Goal: Task Accomplishment & Management: Manage account settings

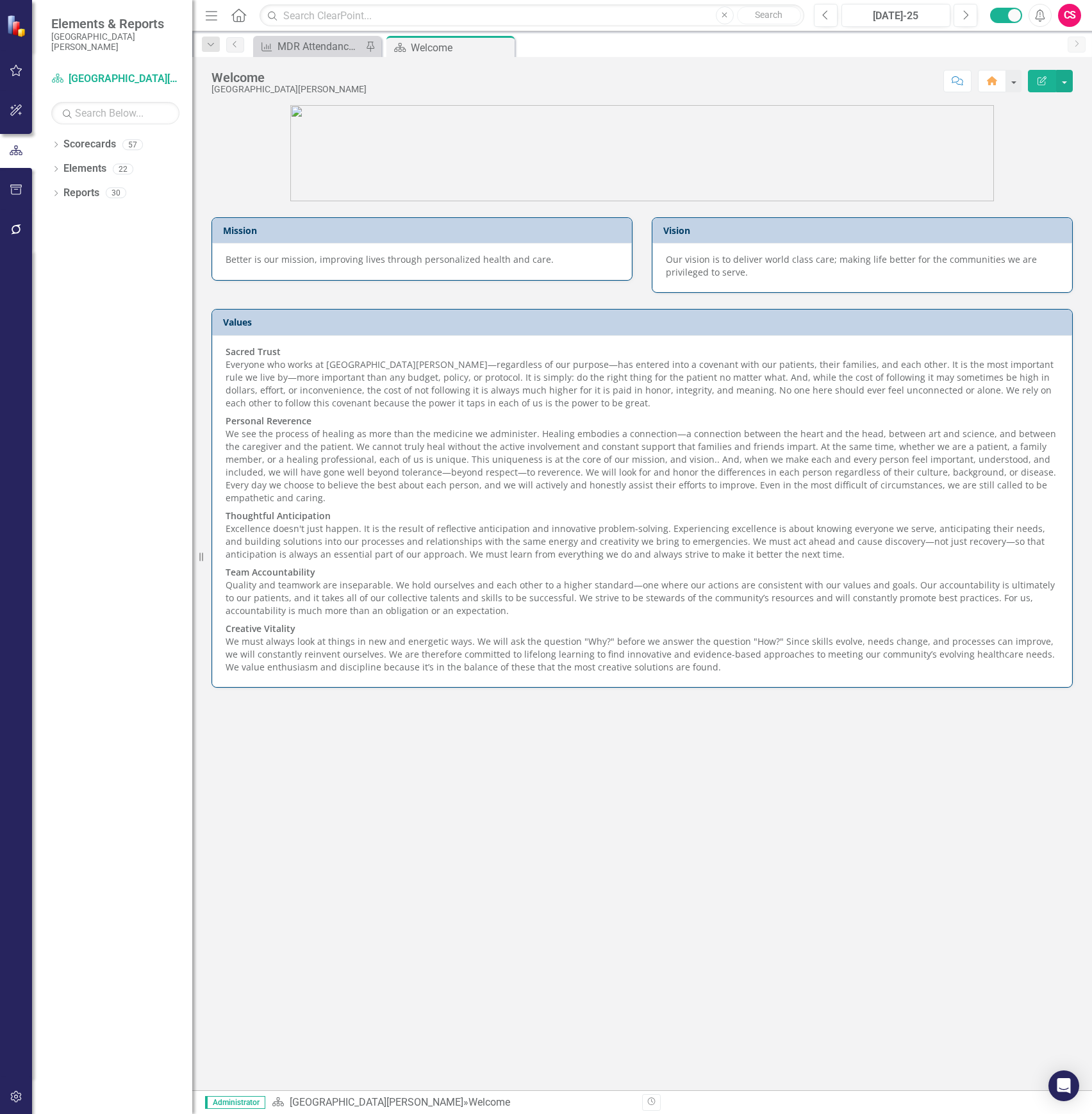
click at [1070, 18] on div "CS" at bounding box center [1070, 16] width 23 height 23
click at [11, 1095] on icon "button" at bounding box center [16, 1097] width 11 height 12
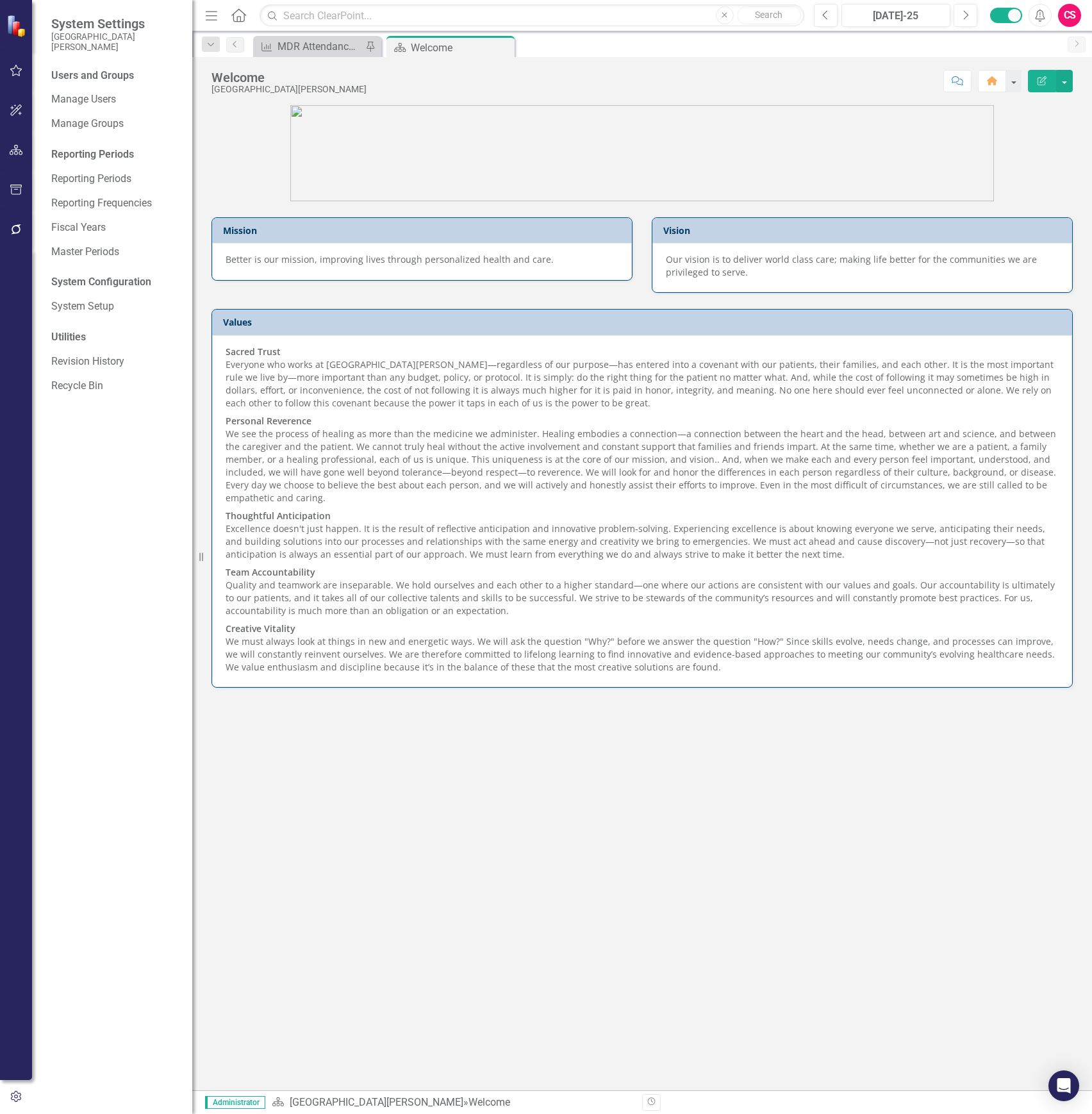
click at [104, 321] on div "Users and Groups Manage Users Manage Groups Reporting Periods Reporting Periods…" at bounding box center [111, 591] width 160 height 1045
click at [103, 304] on link "System Setup" at bounding box center [115, 306] width 128 height 15
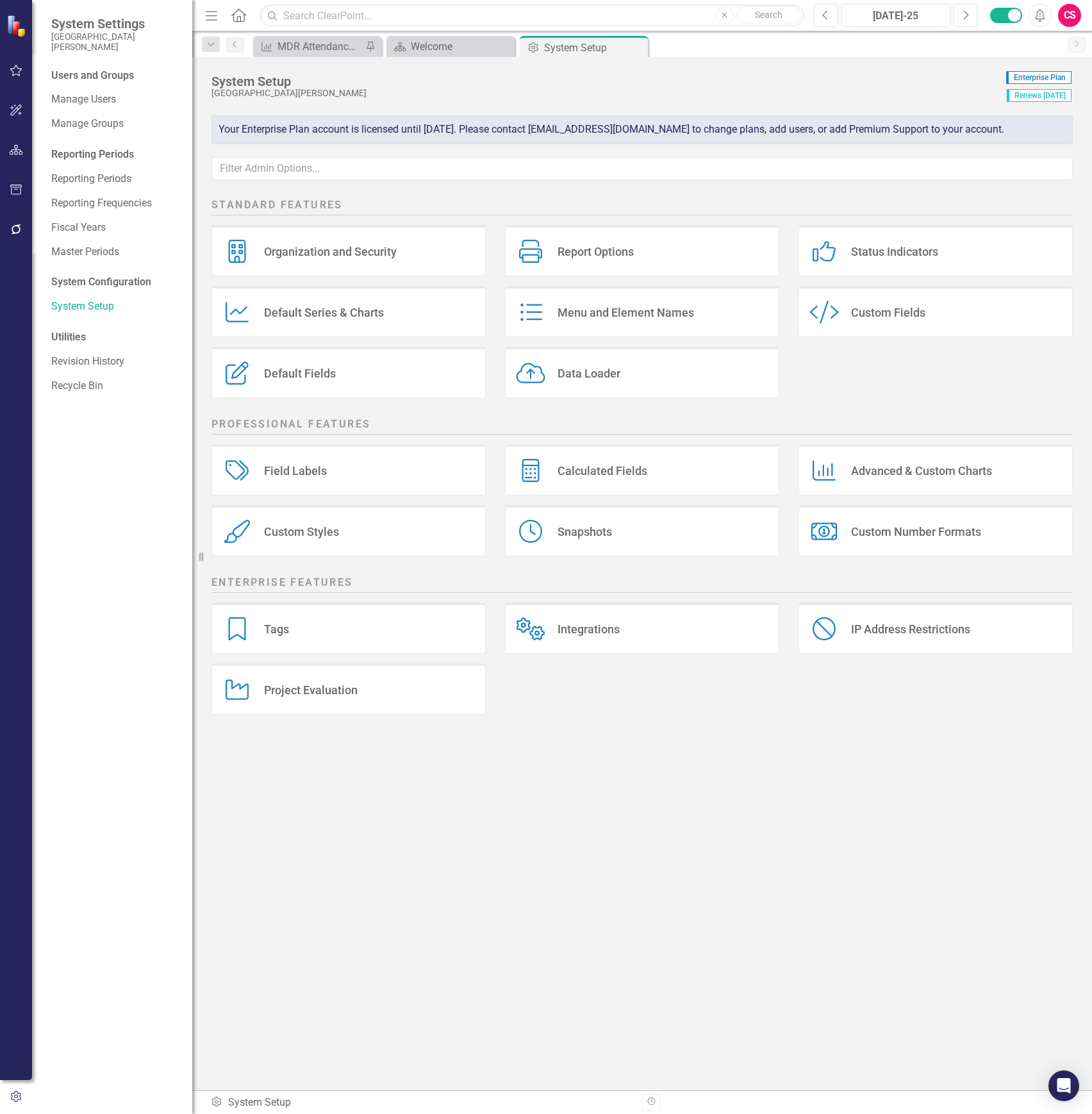
click at [286, 257] on div "Organization and Security" at bounding box center [330, 251] width 133 height 15
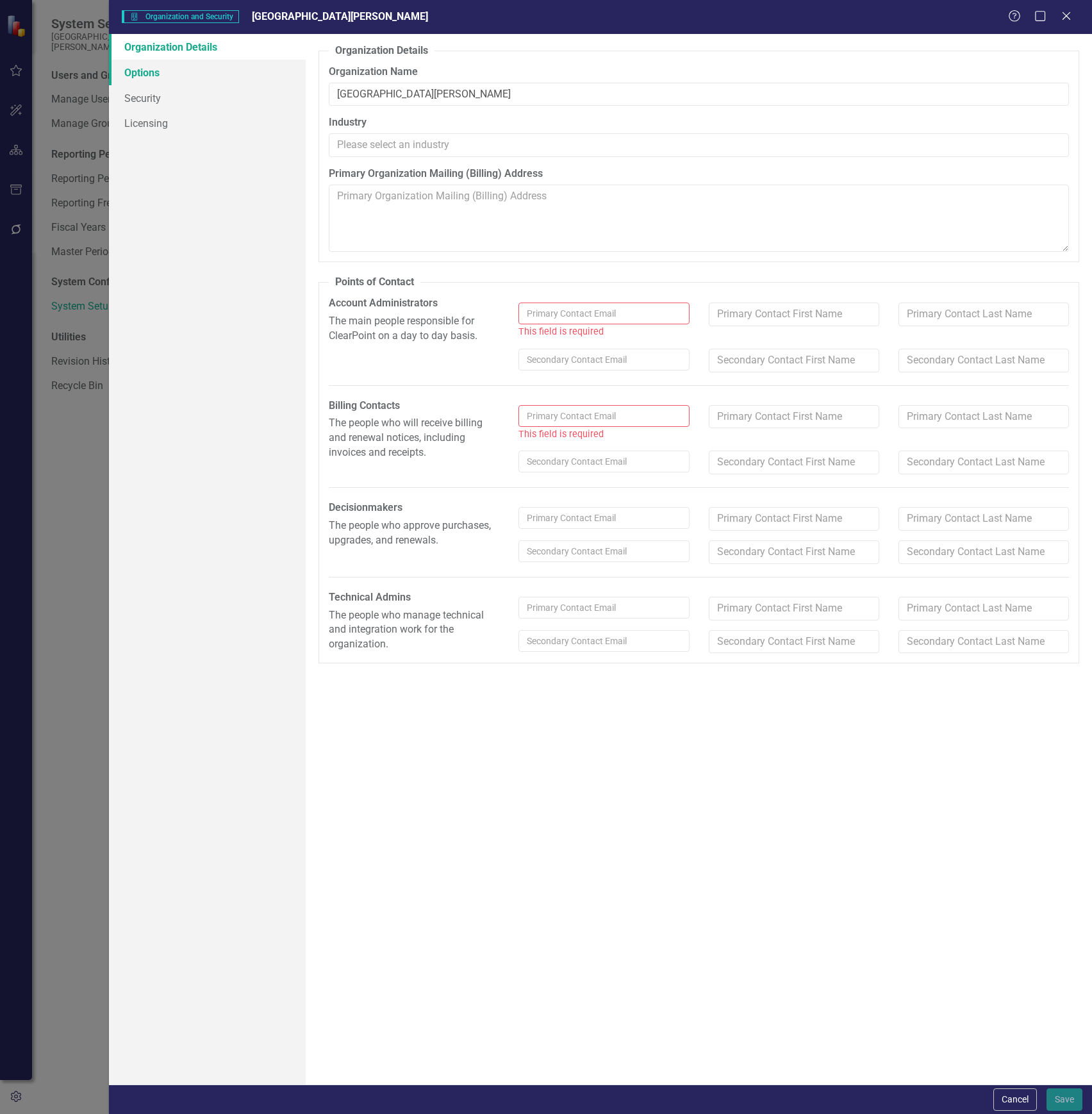
click at [224, 77] on link "Options" at bounding box center [207, 73] width 197 height 26
click at [219, 113] on link "Licensing" at bounding box center [207, 123] width 197 height 26
click at [1064, 18] on icon at bounding box center [1066, 16] width 10 height 10
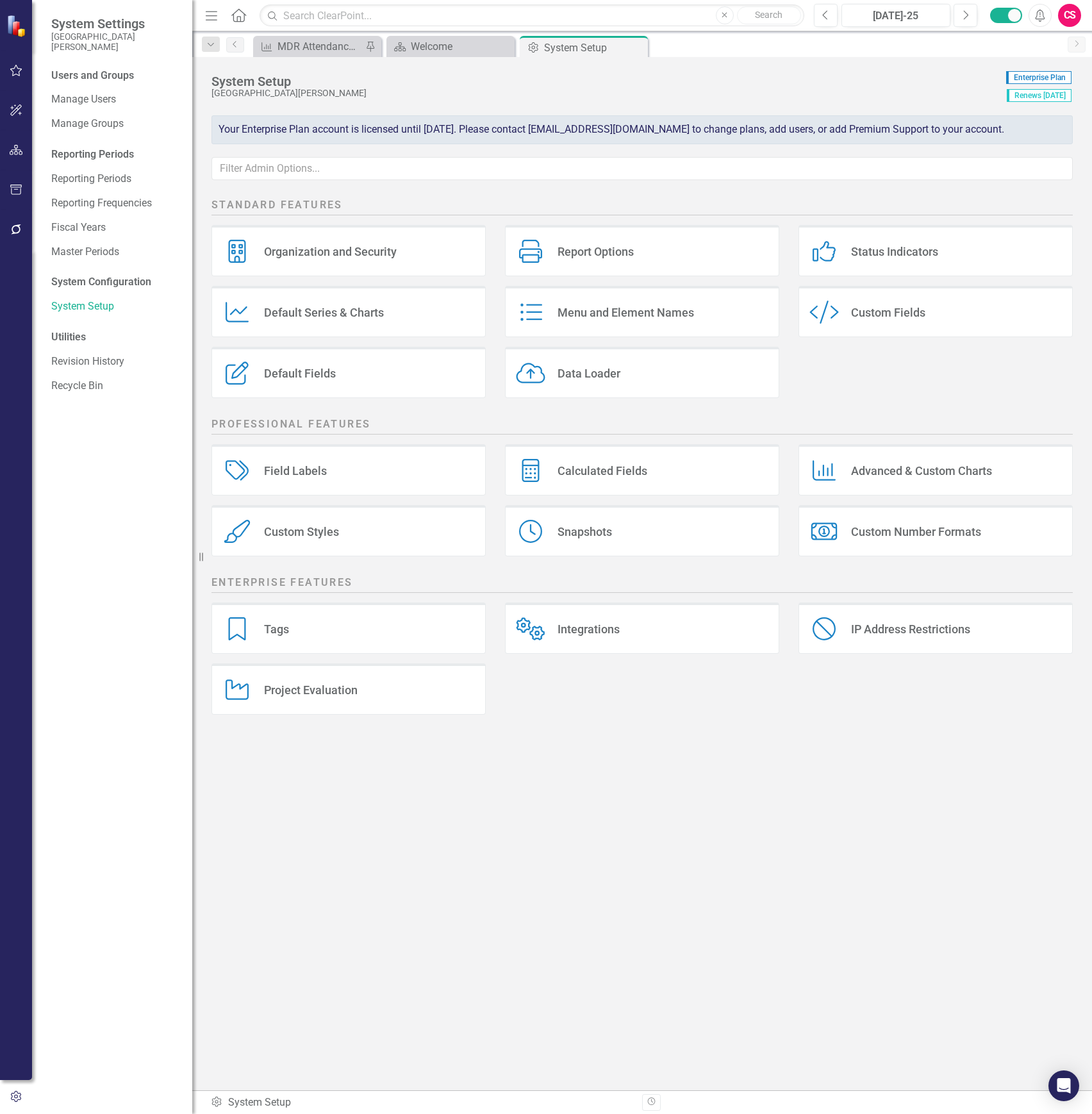
click at [407, 257] on div "Organization and Security Organization and Security" at bounding box center [349, 250] width 275 height 51
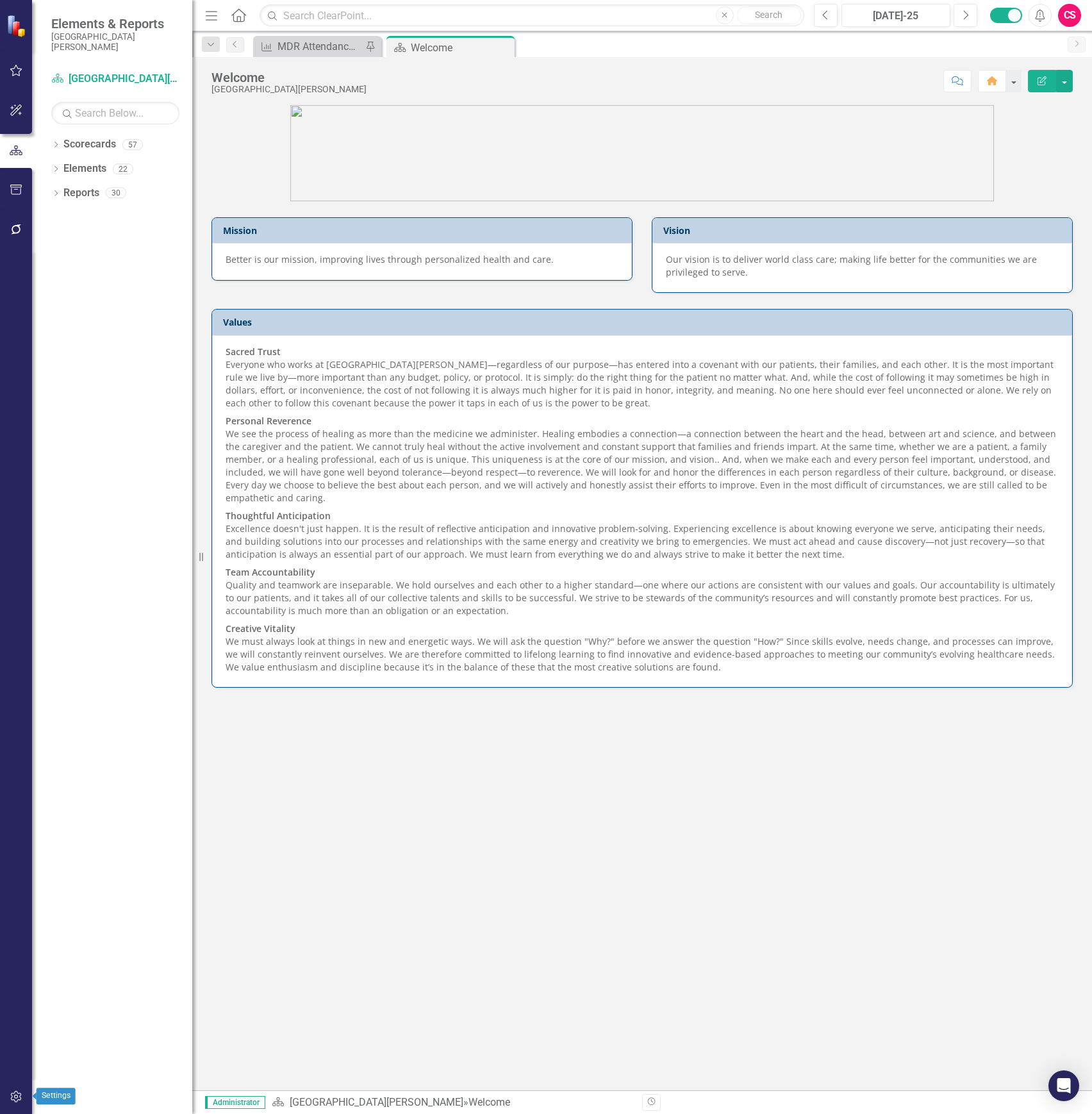
click at [17, 1096] on icon "button" at bounding box center [16, 1097] width 14 height 10
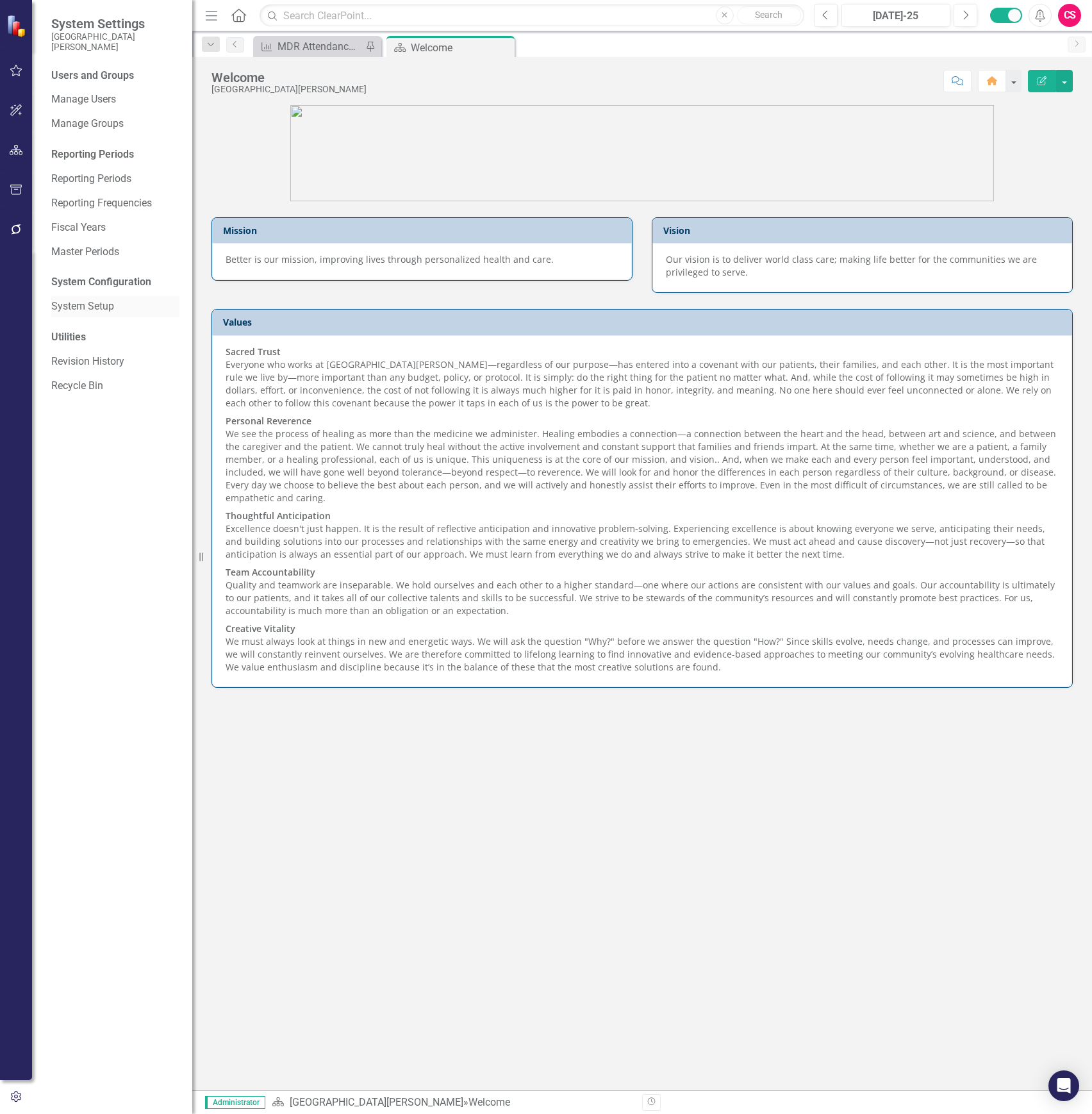
click at [87, 308] on link "System Setup" at bounding box center [115, 306] width 128 height 15
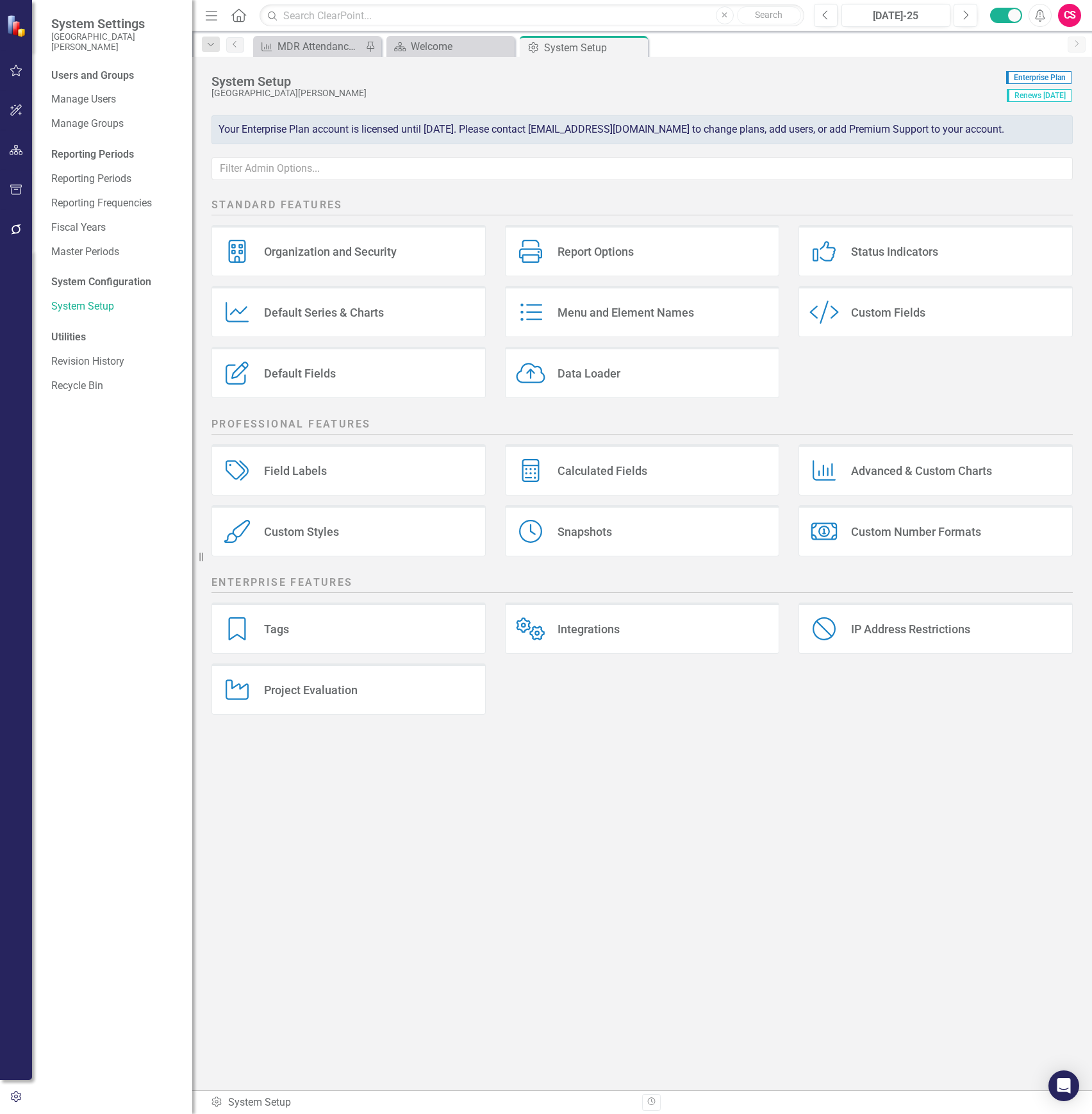
click at [304, 254] on div "Organization and Security" at bounding box center [330, 251] width 133 height 15
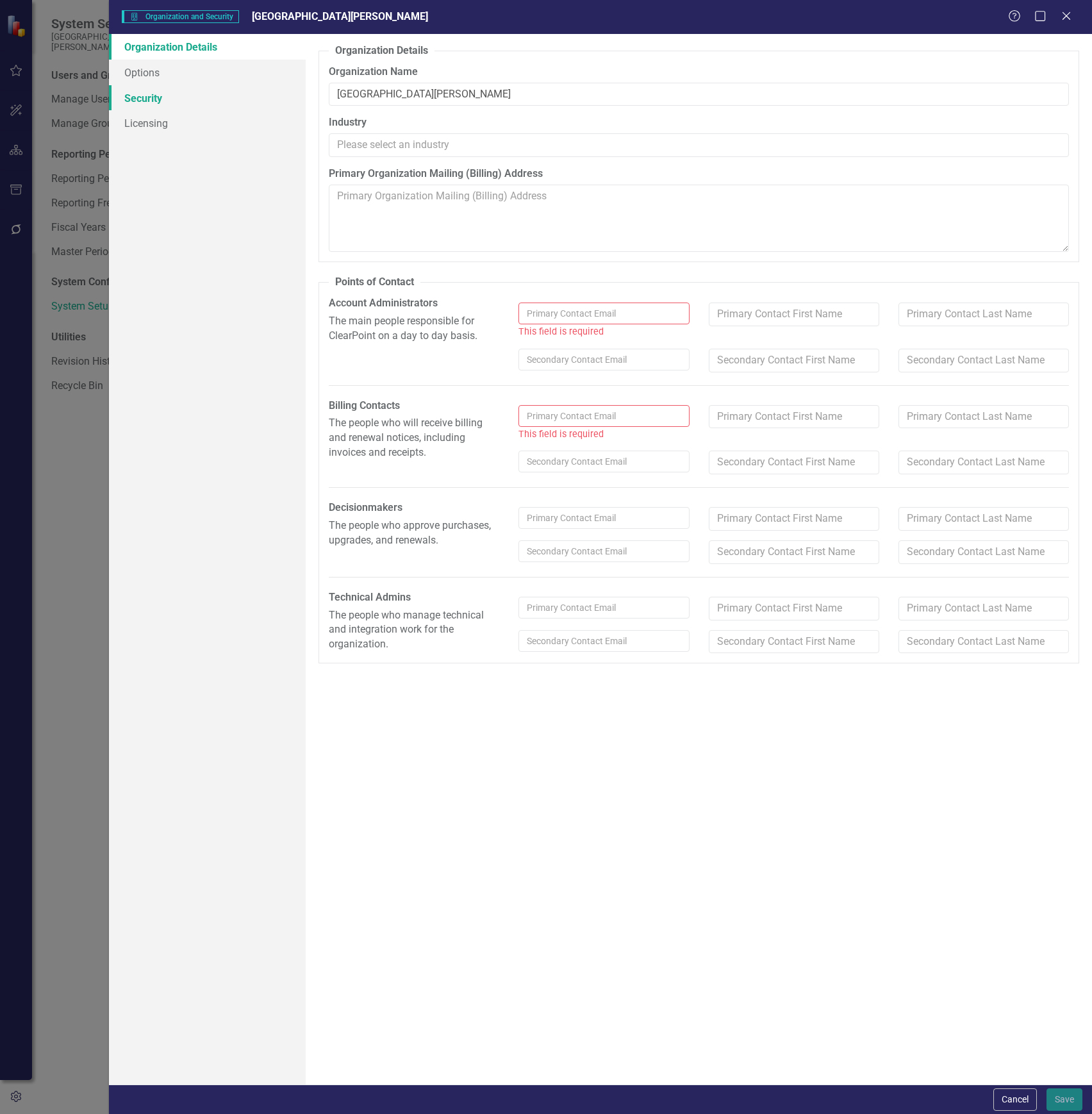
click at [227, 86] on link "Security" at bounding box center [207, 98] width 197 height 26
click at [223, 83] on link "Options" at bounding box center [207, 73] width 197 height 26
click at [220, 95] on link "Security" at bounding box center [207, 98] width 197 height 26
click at [1065, 21] on icon "Close" at bounding box center [1066, 16] width 16 height 12
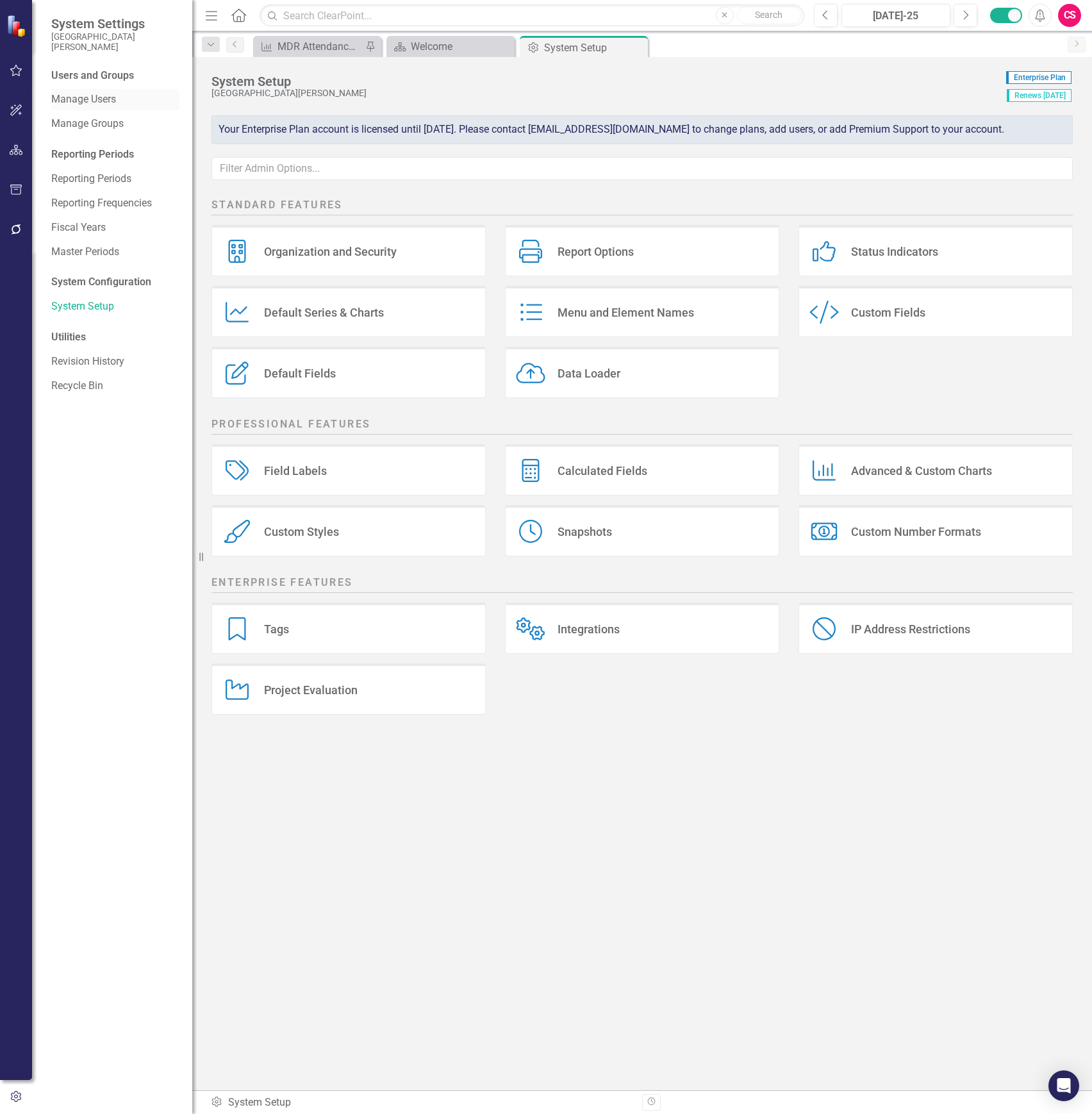
click at [100, 97] on link "Manage Users" at bounding box center [115, 100] width 128 height 15
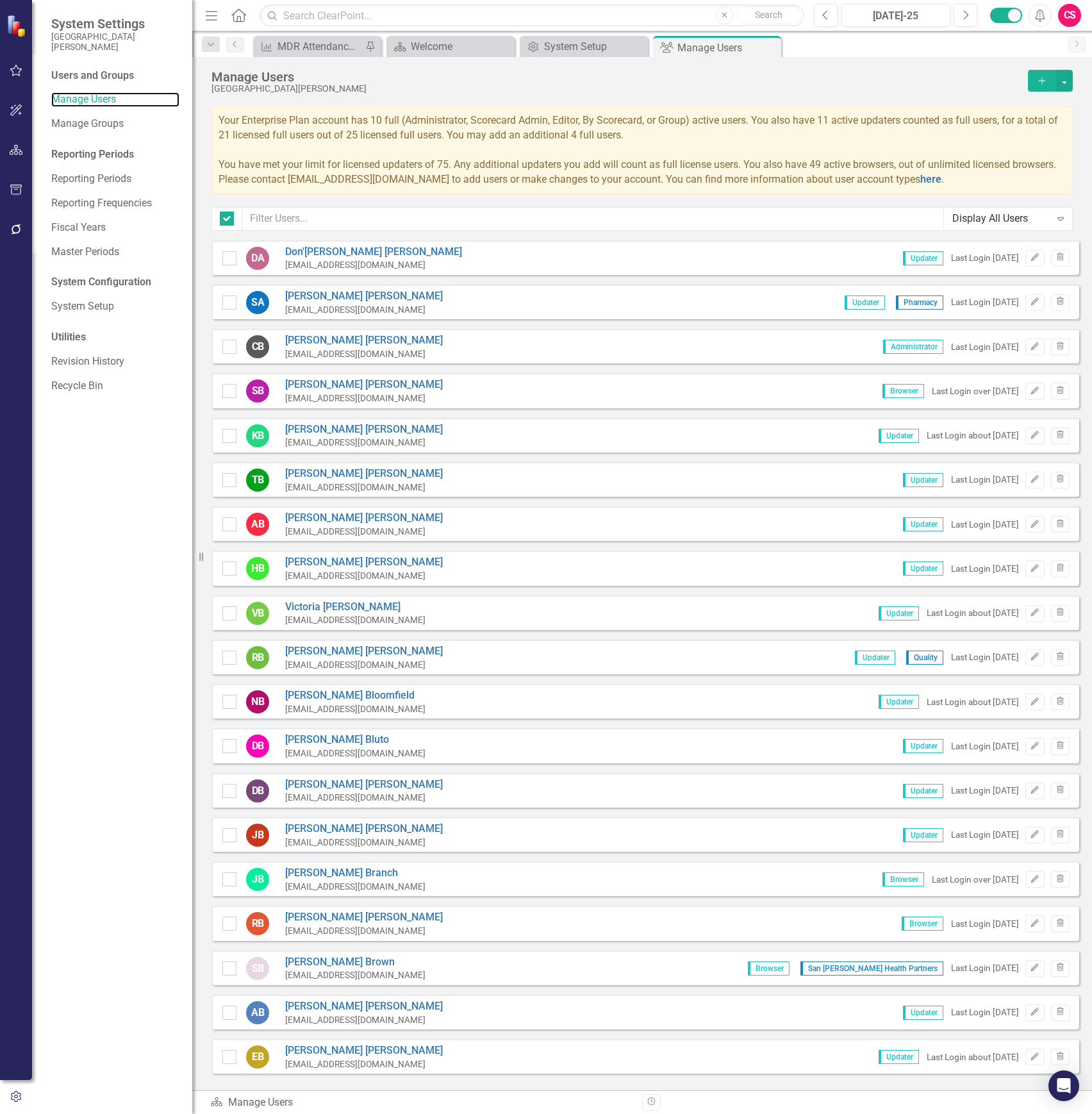
checkbox input "false"
click at [1031, 261] on icon "button" at bounding box center [1035, 257] width 8 height 8
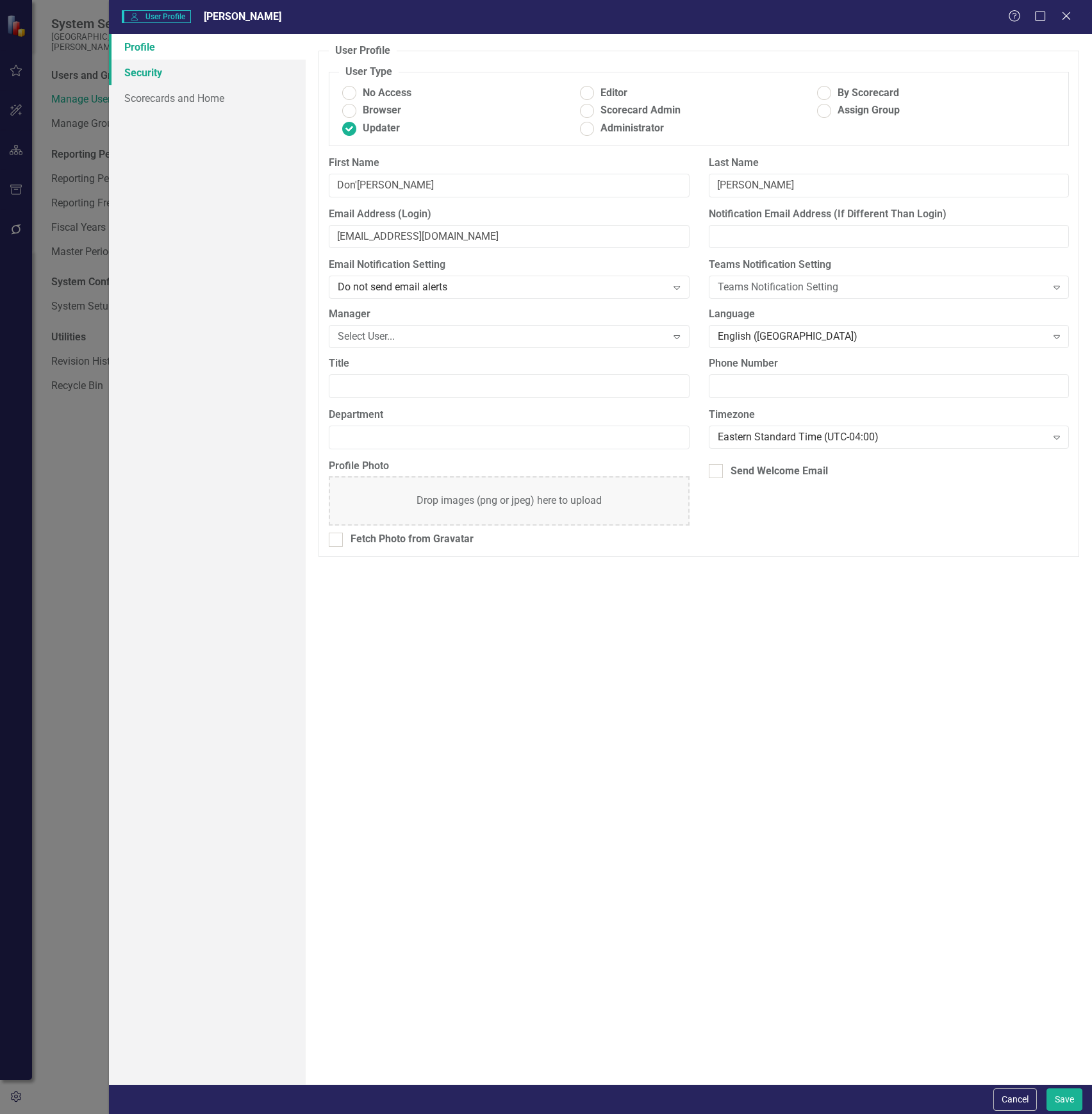
click at [193, 70] on link "Security" at bounding box center [207, 73] width 197 height 26
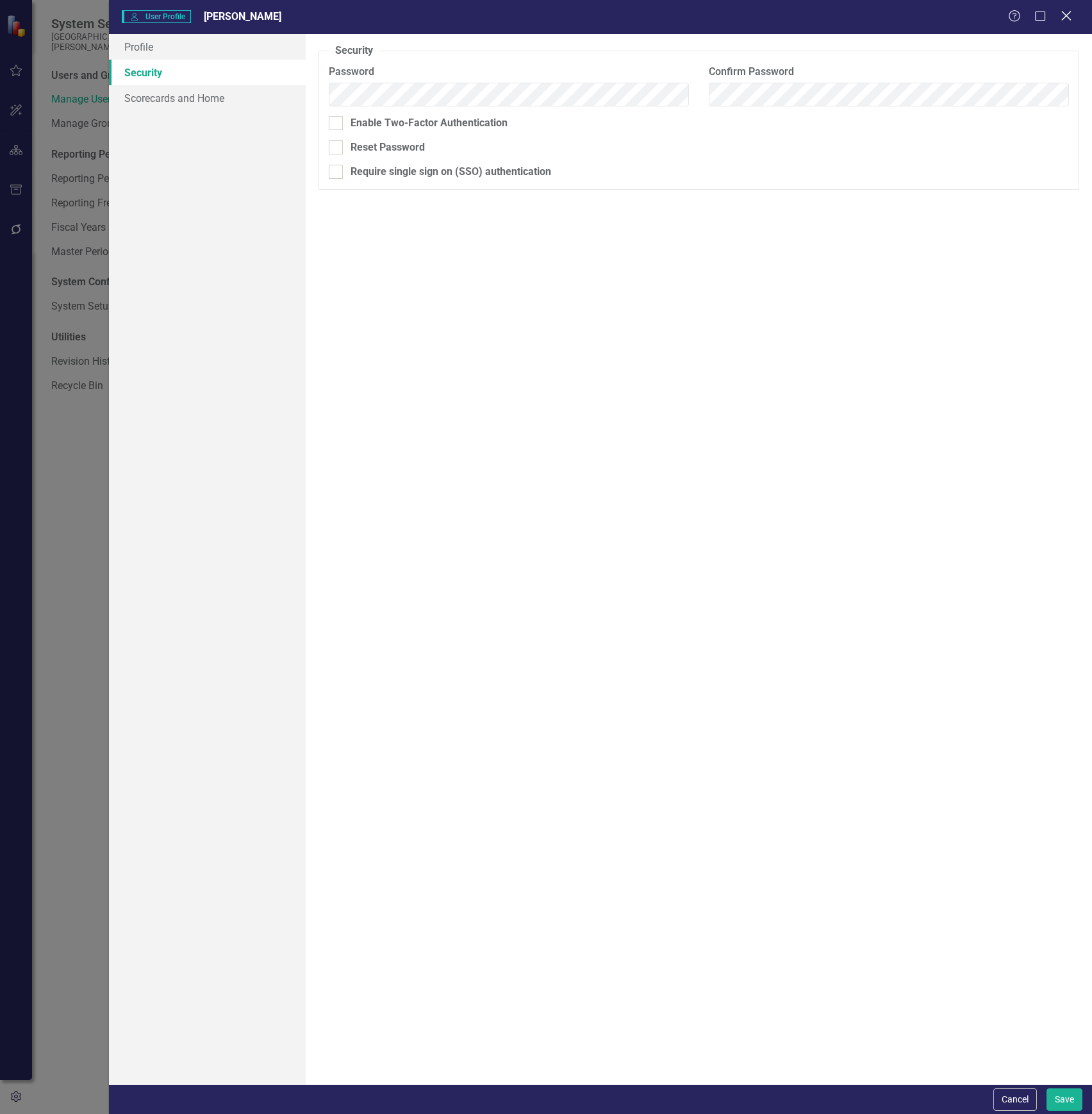
click at [1059, 19] on icon "Close" at bounding box center [1066, 16] width 16 height 12
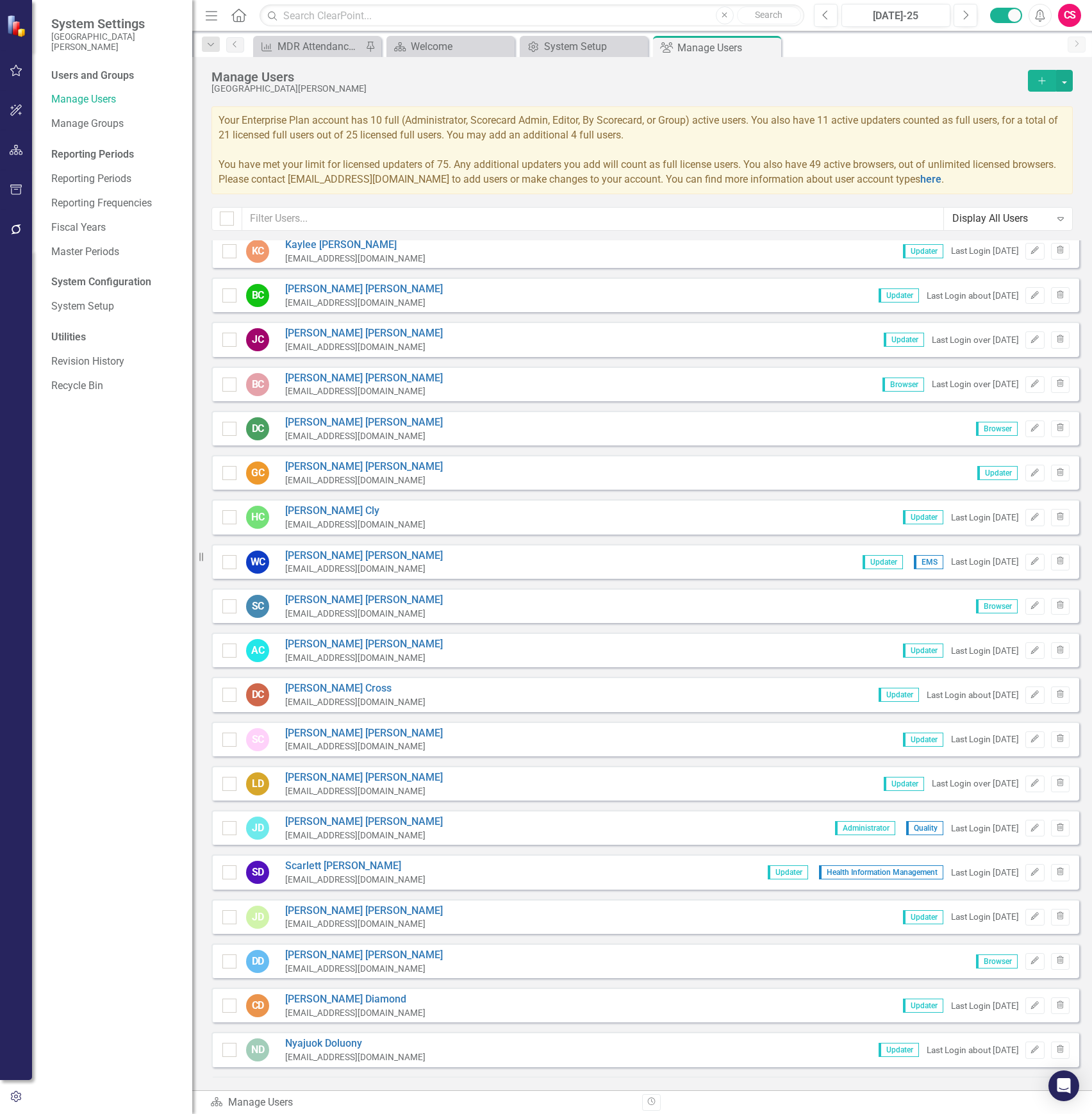
scroll to position [940, 0]
click at [1030, 734] on icon "Edit" at bounding box center [1034, 738] width 10 height 8
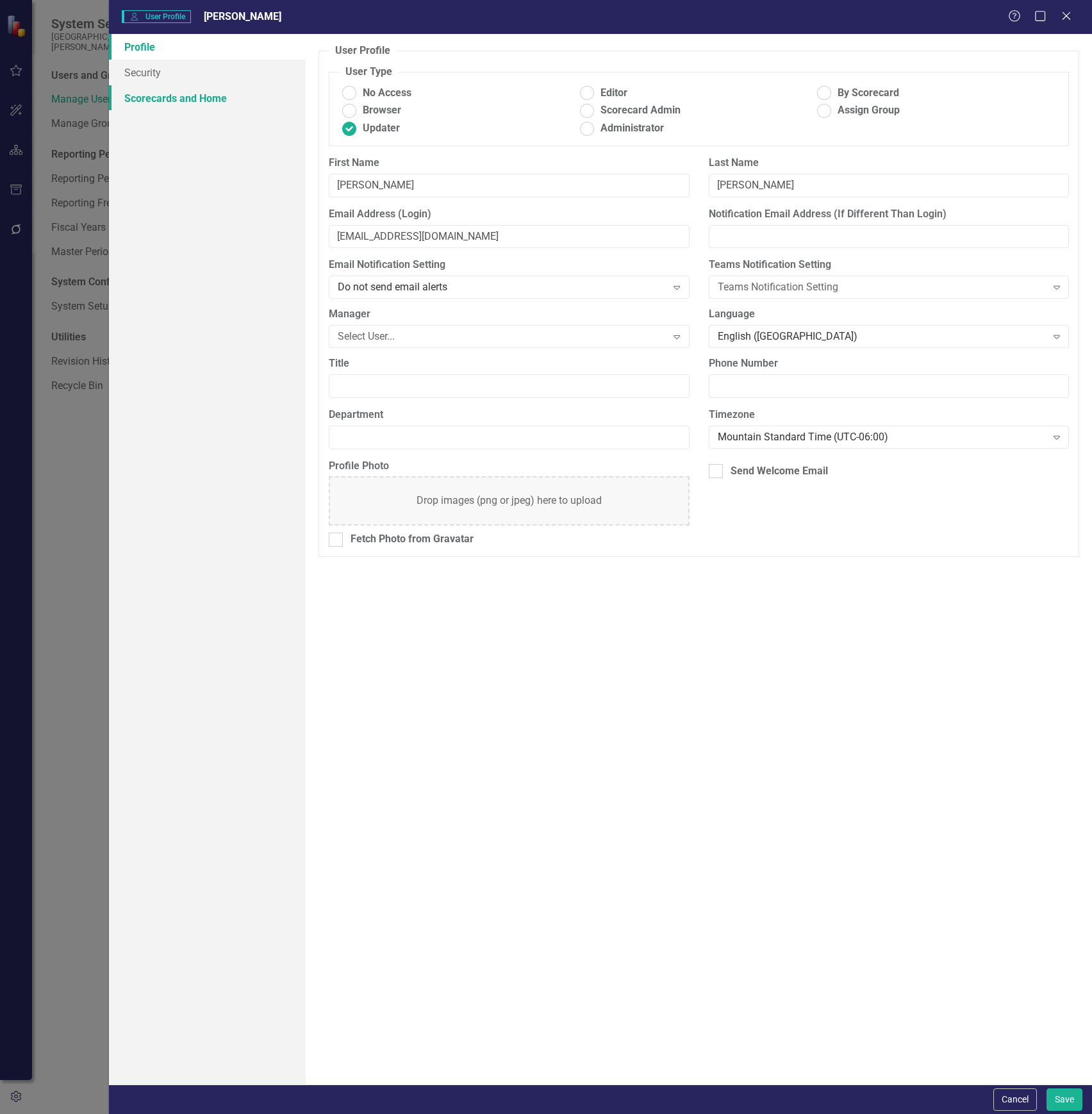
click at [216, 85] on link "Scorecards and Home" at bounding box center [207, 98] width 197 height 26
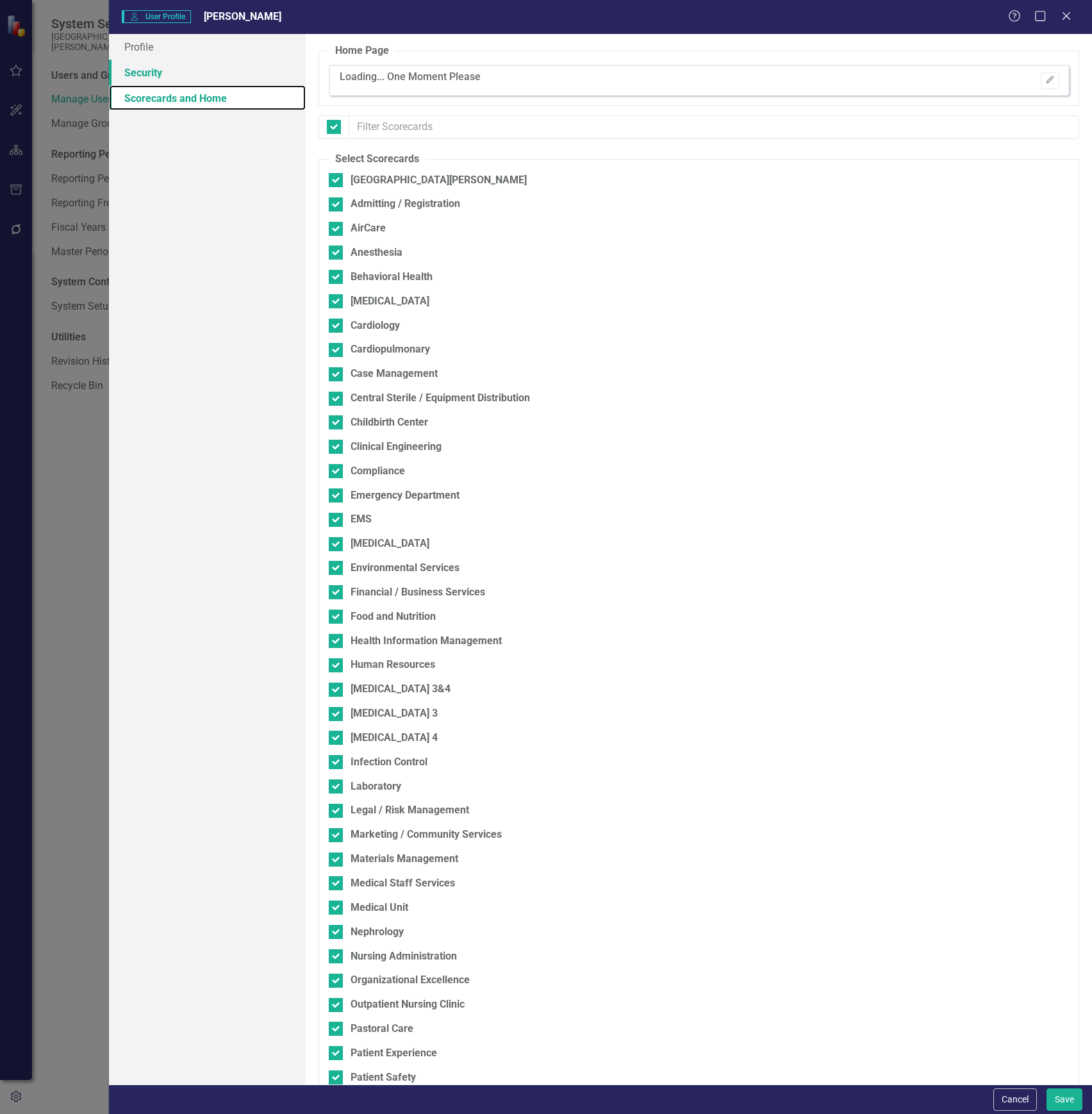
checkbox input "false"
click at [216, 74] on link "Security" at bounding box center [207, 73] width 197 height 26
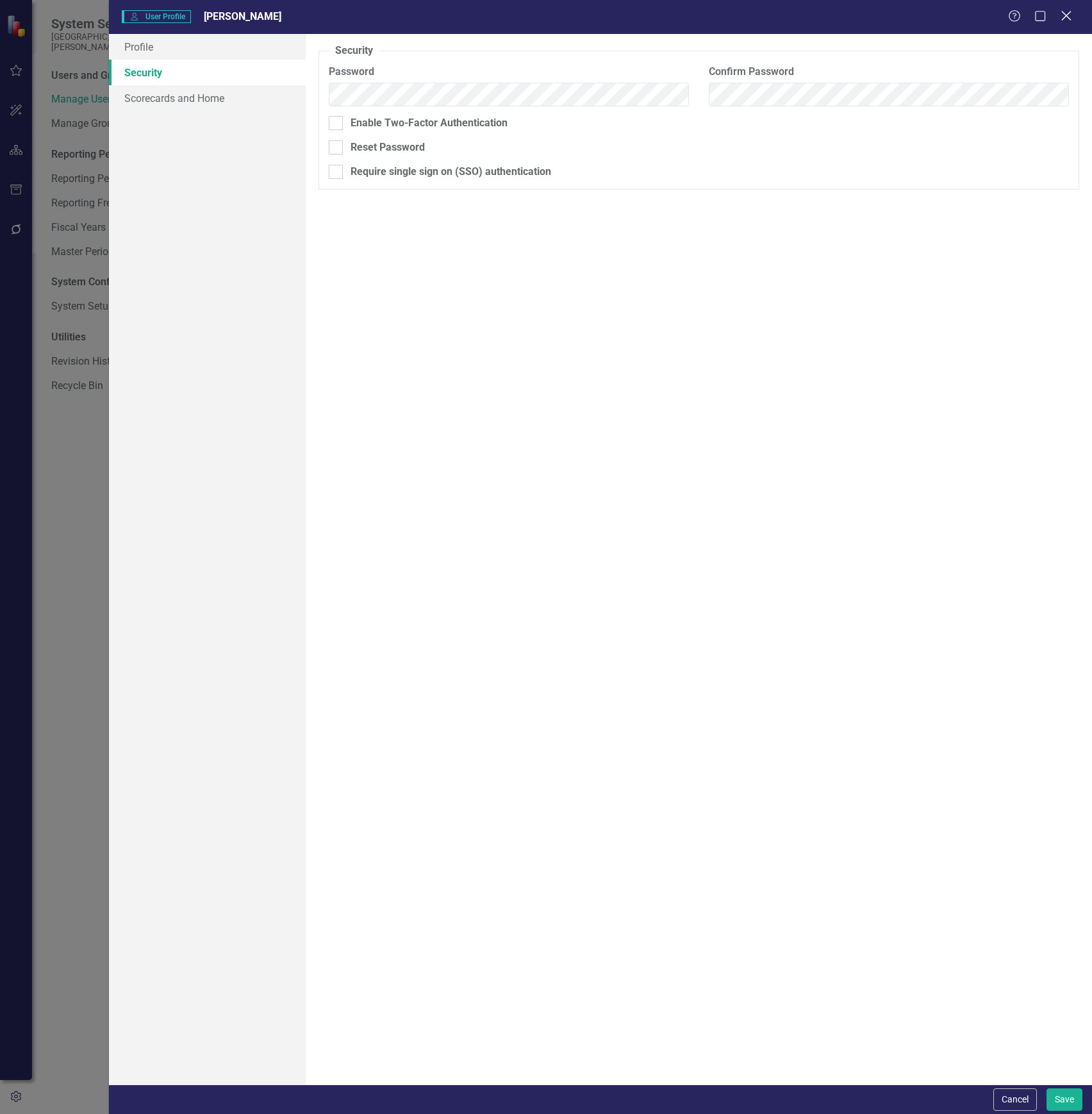
click at [1067, 12] on icon "Close" at bounding box center [1066, 16] width 16 height 12
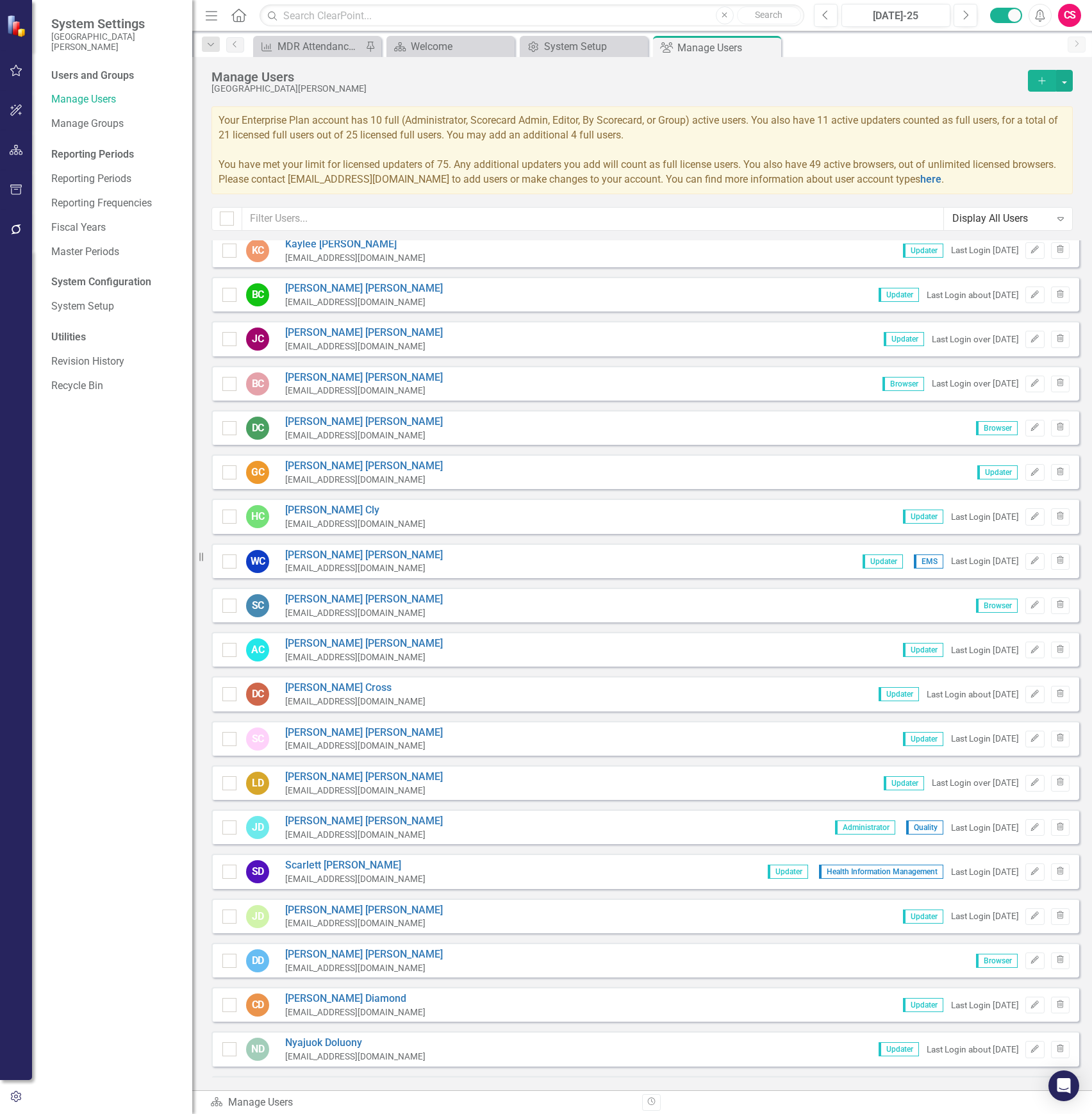
click at [1067, 19] on div "CS" at bounding box center [1070, 16] width 23 height 23
click at [1008, 193] on link "Logout Log Out" at bounding box center [1030, 185] width 101 height 24
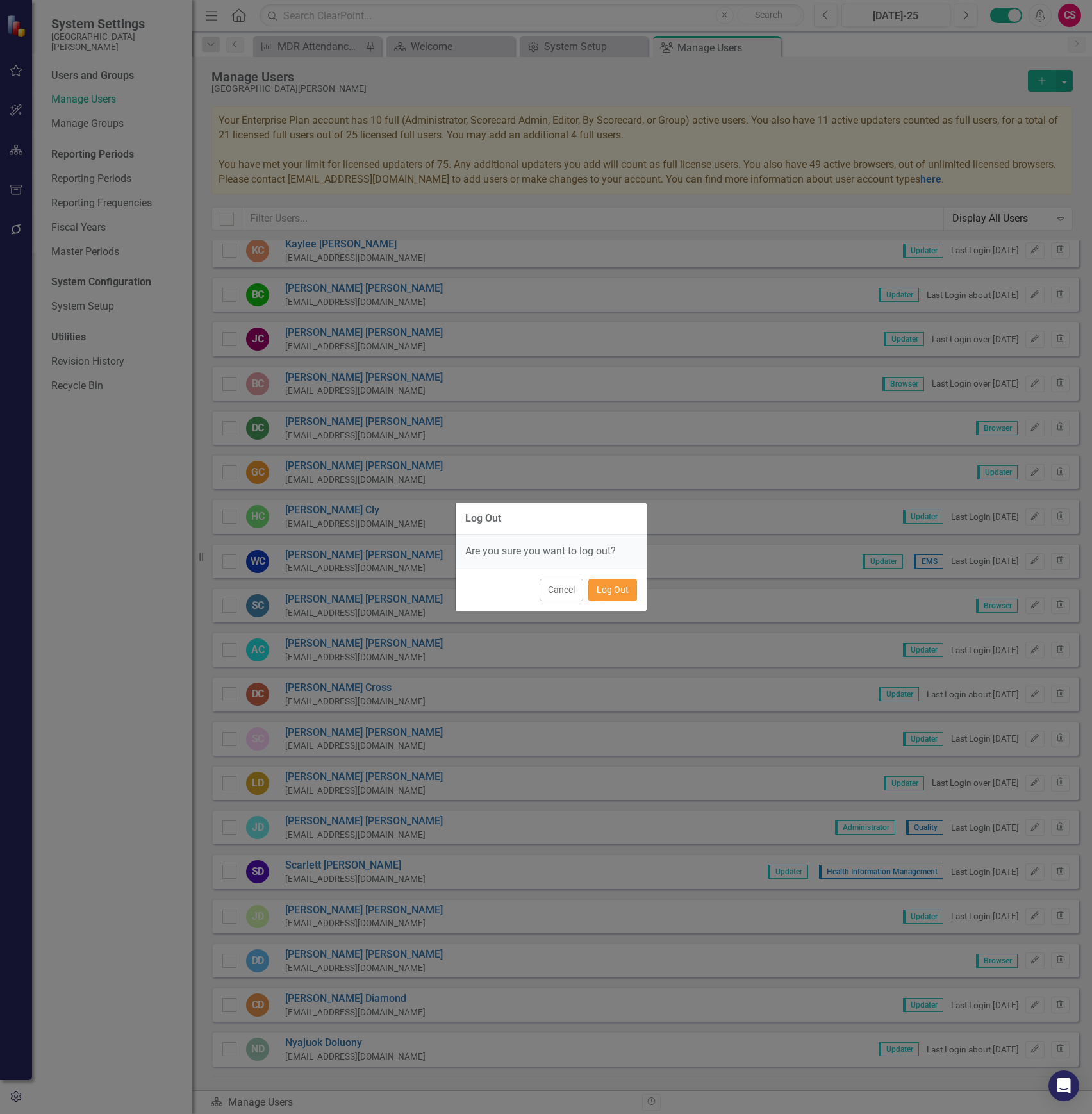
click at [628, 585] on button "Log Out" at bounding box center [612, 590] width 49 height 23
